Goal: Obtain resource: Obtain resource

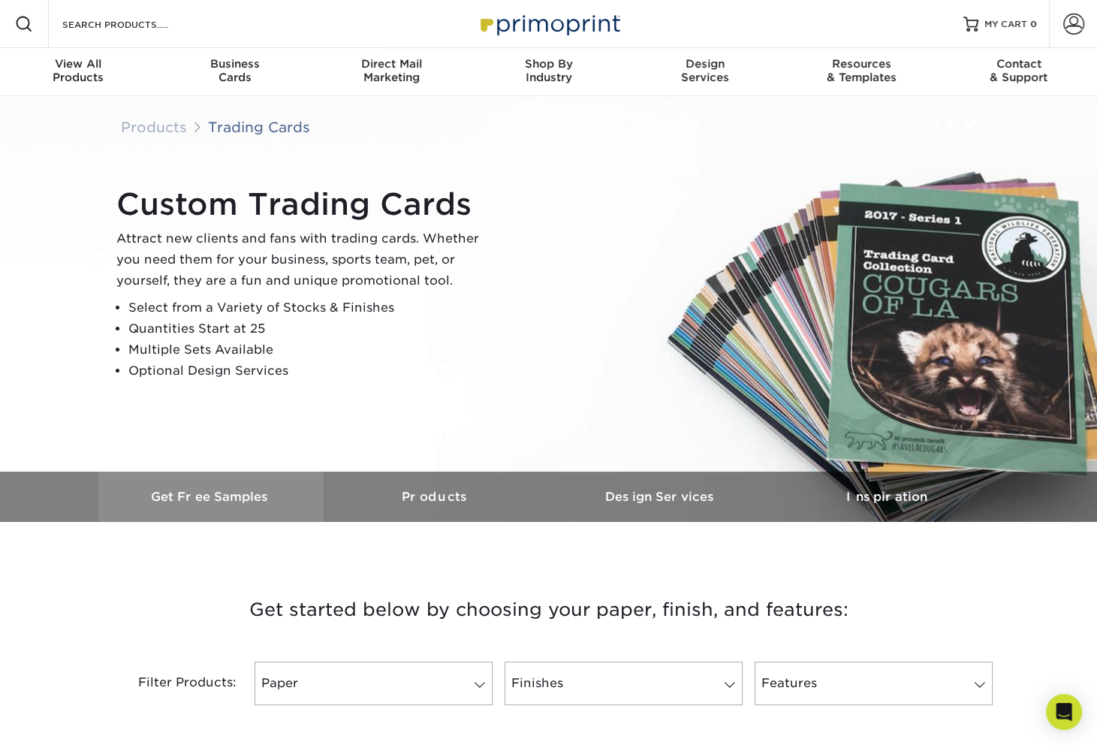
click at [114, 494] on h3 "Get Free Samples" at bounding box center [210, 497] width 225 height 14
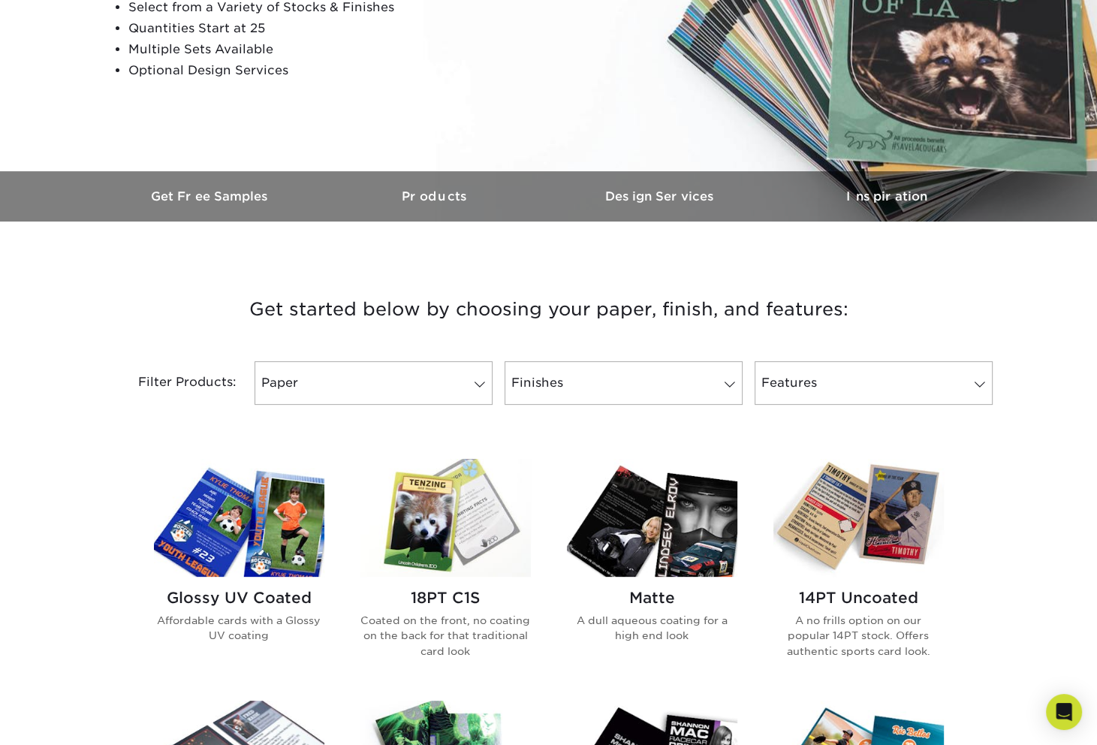
click at [696, 369] on link "Finishes" at bounding box center [624, 383] width 238 height 44
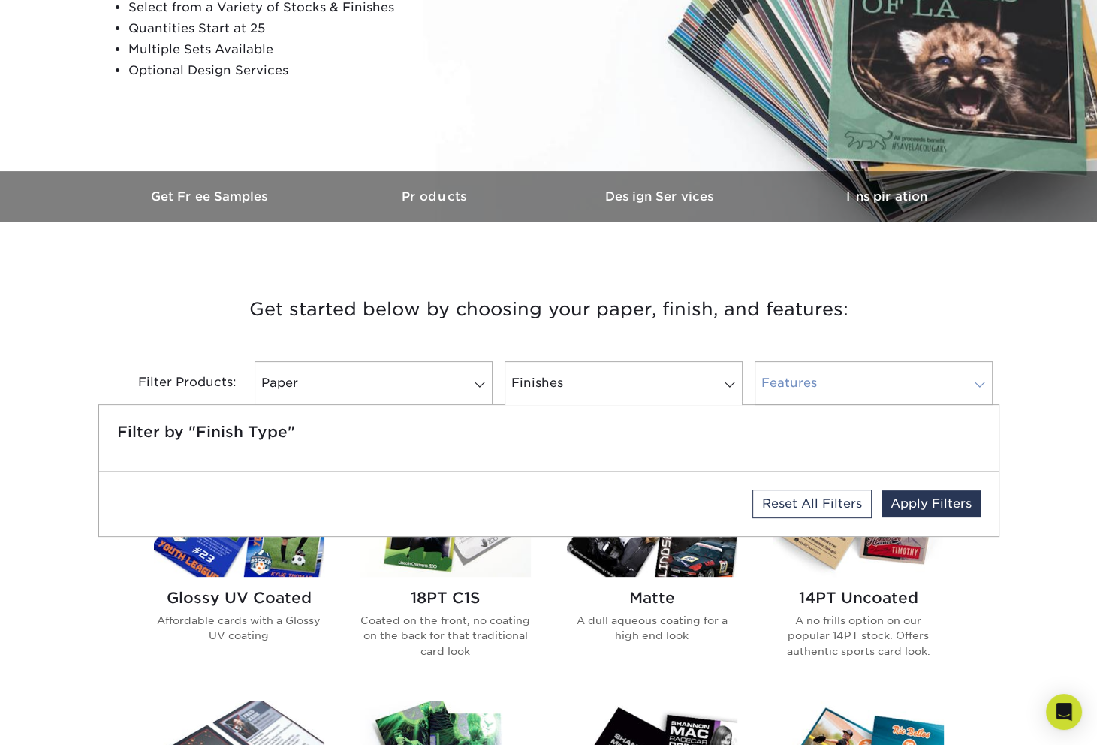
click at [804, 384] on link "Features" at bounding box center [874, 383] width 238 height 44
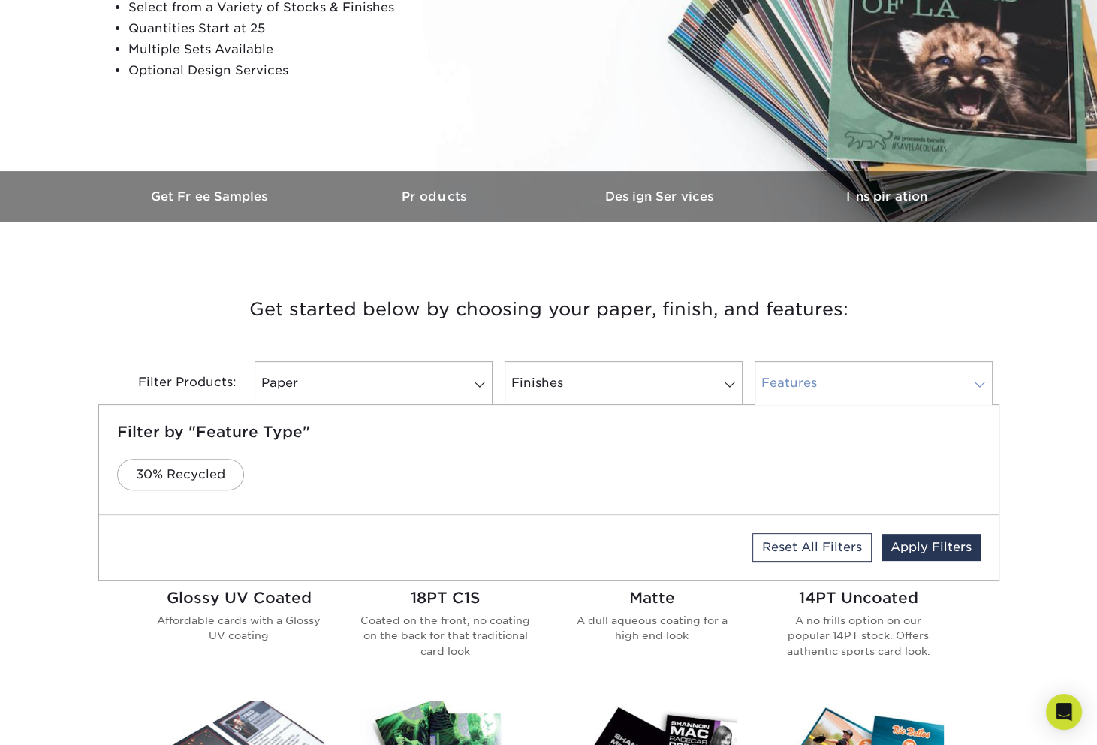
click at [769, 380] on link "Features" at bounding box center [874, 383] width 238 height 44
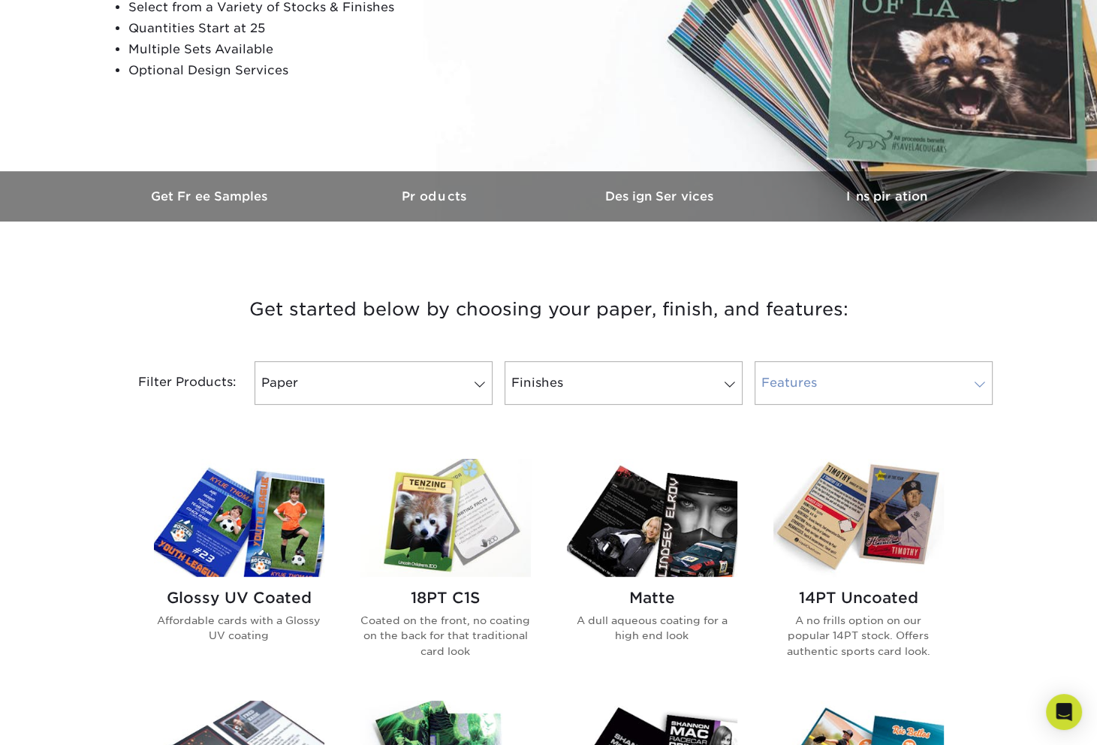
click at [762, 377] on link "Features" at bounding box center [874, 383] width 238 height 44
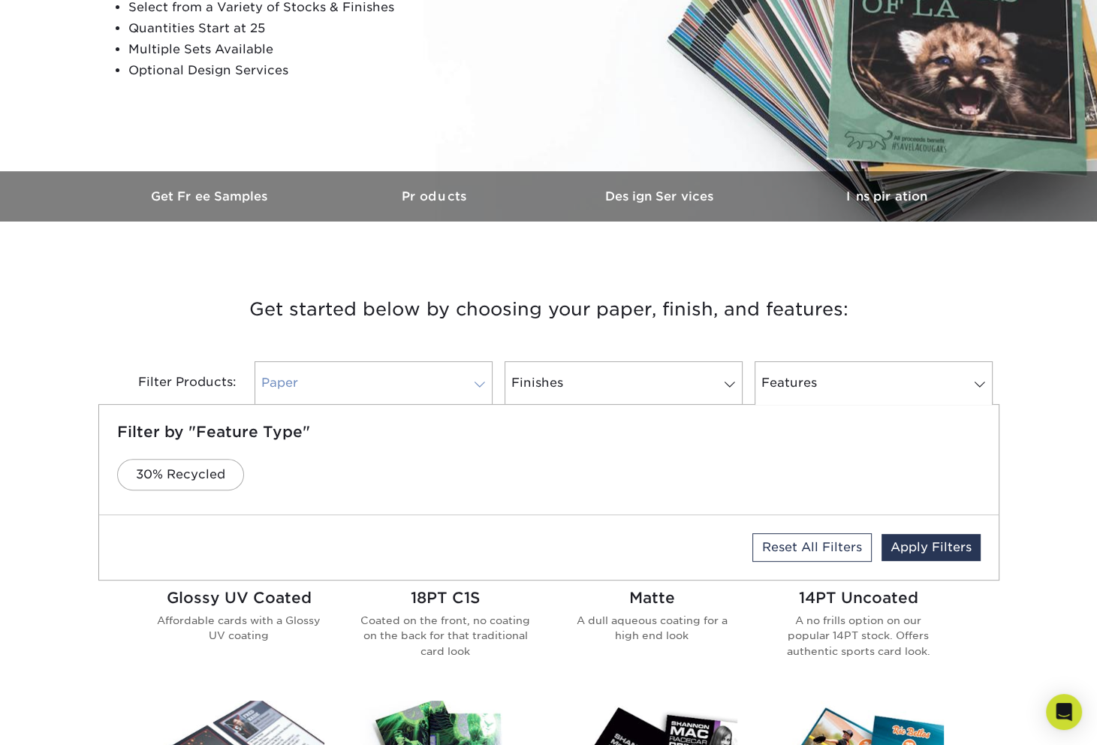
click at [407, 371] on link "Paper" at bounding box center [374, 383] width 238 height 44
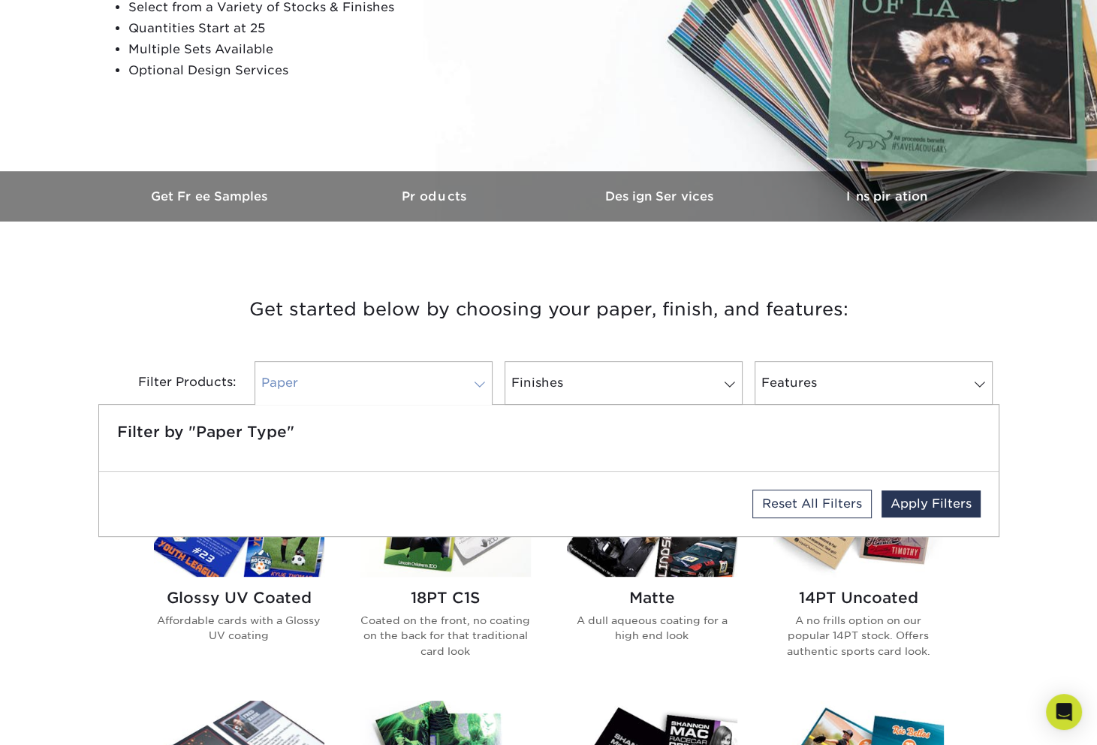
click at [407, 371] on link "Paper" at bounding box center [374, 383] width 238 height 44
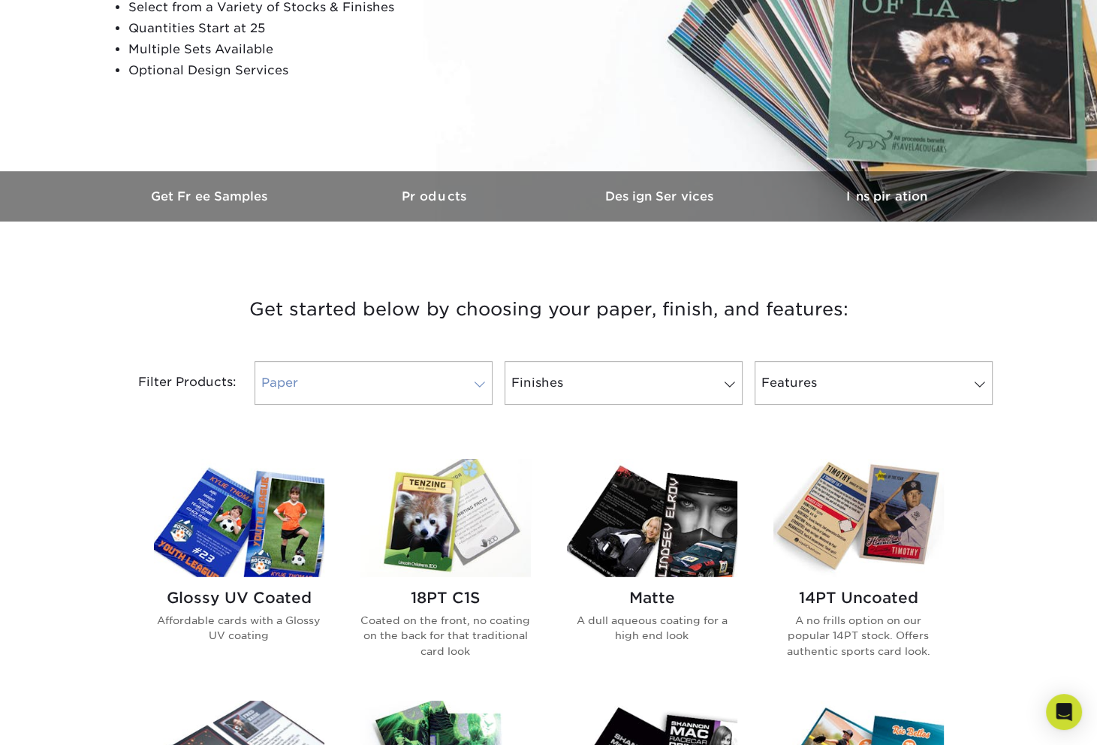
click at [407, 371] on link "Paper" at bounding box center [374, 383] width 238 height 44
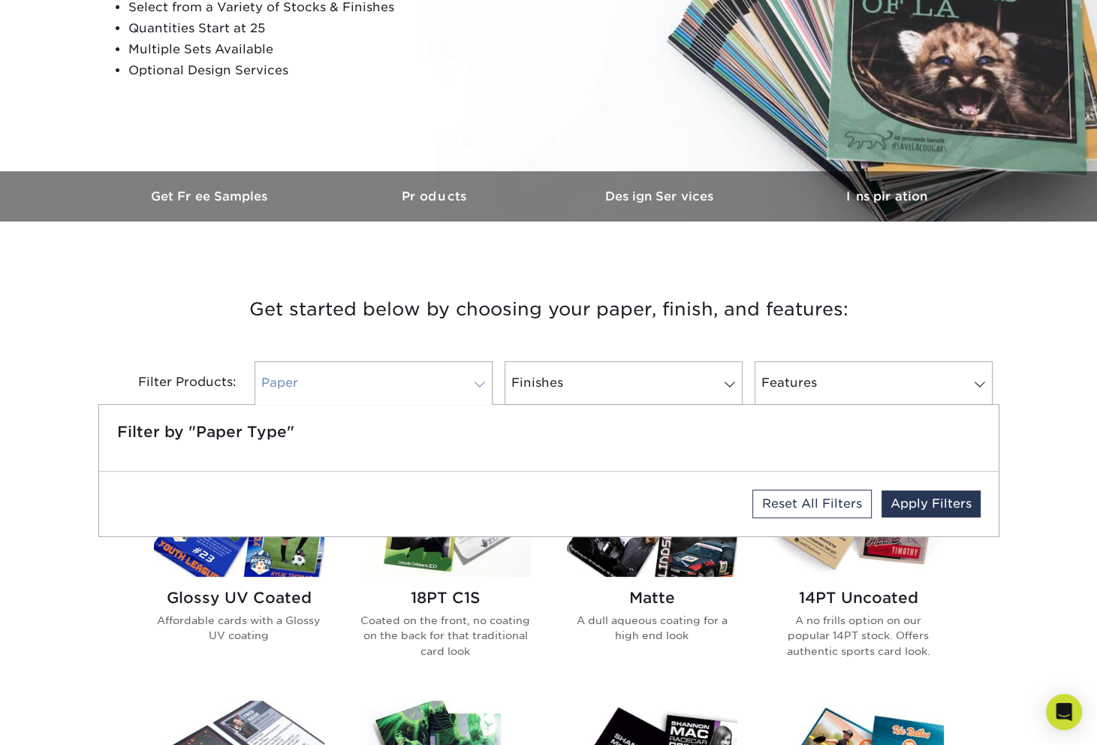
click at [407, 371] on link "Paper" at bounding box center [374, 383] width 238 height 44
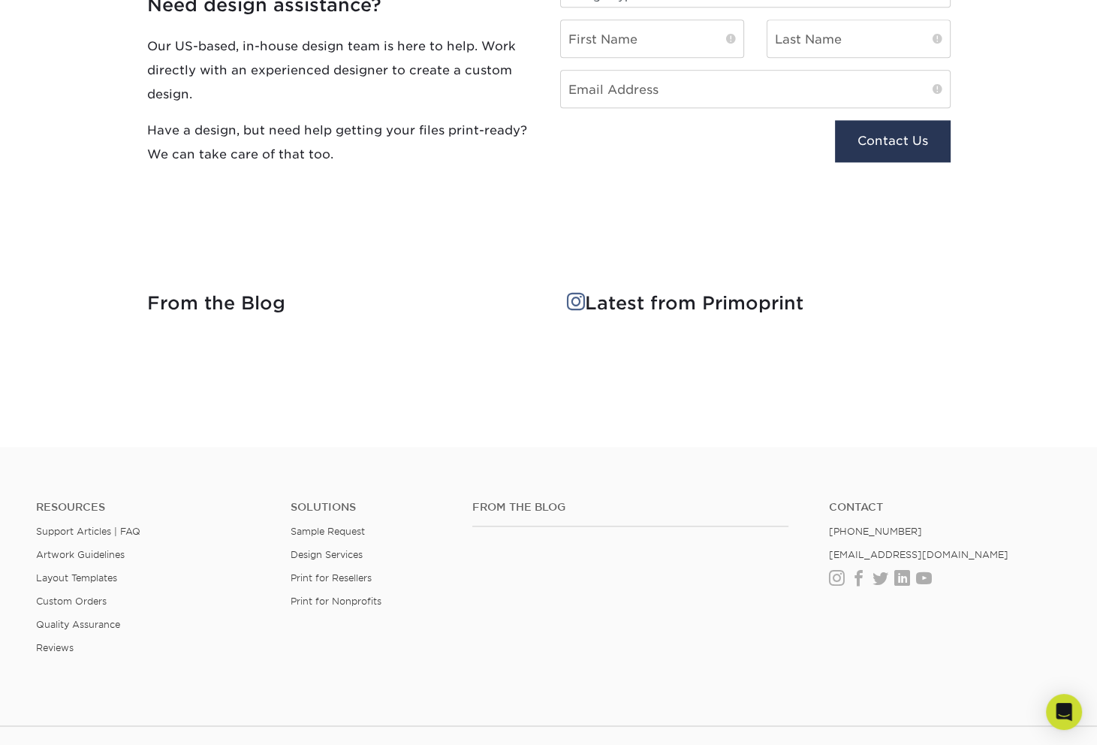
scroll to position [1803, 0]
